Goal: Transaction & Acquisition: Purchase product/service

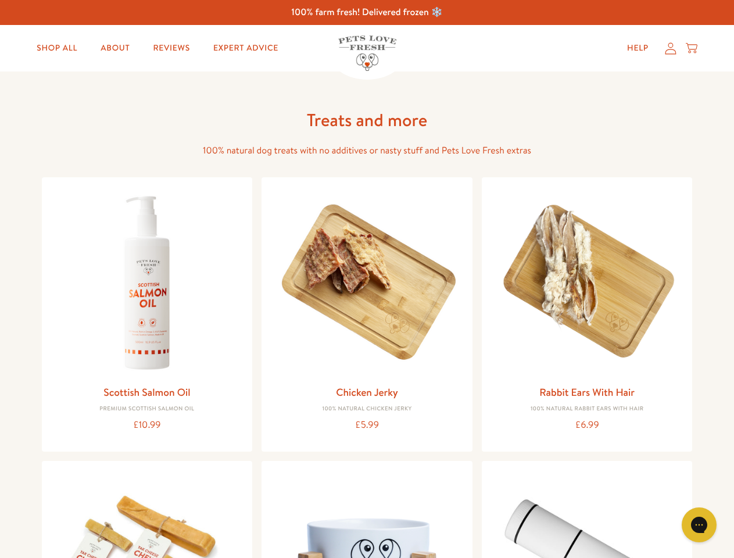
click at [699, 524] on icon "Gorgias live chat" at bounding box center [698, 524] width 11 height 11
